Goal: Information Seeking & Learning: Learn about a topic

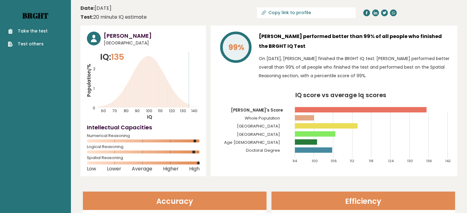
click at [38, 16] on link "Brght" at bounding box center [35, 16] width 26 height 10
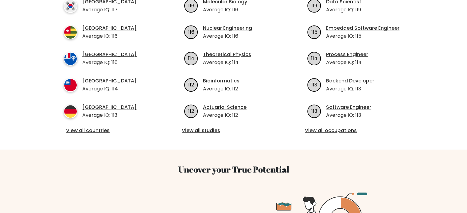
scroll to position [258, 0]
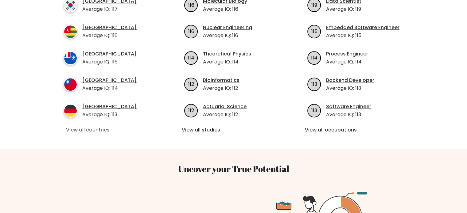
click at [83, 126] on link "View all countries" at bounding box center [110, 129] width 89 height 7
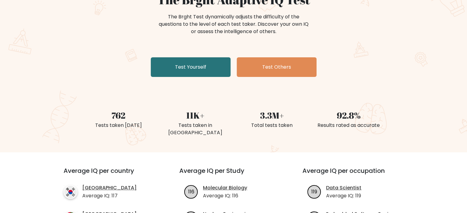
scroll to position [0, 0]
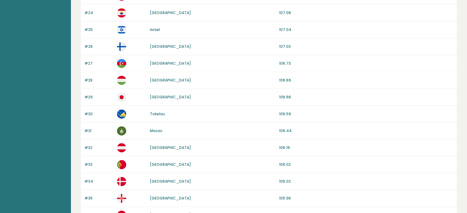
scroll to position [454, 0]
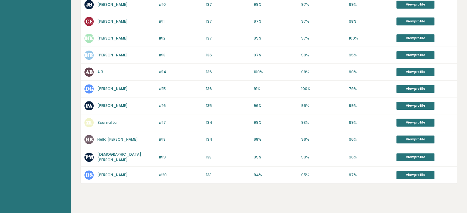
scroll to position [241, 0]
